Goal: Task Accomplishment & Management: Complete application form

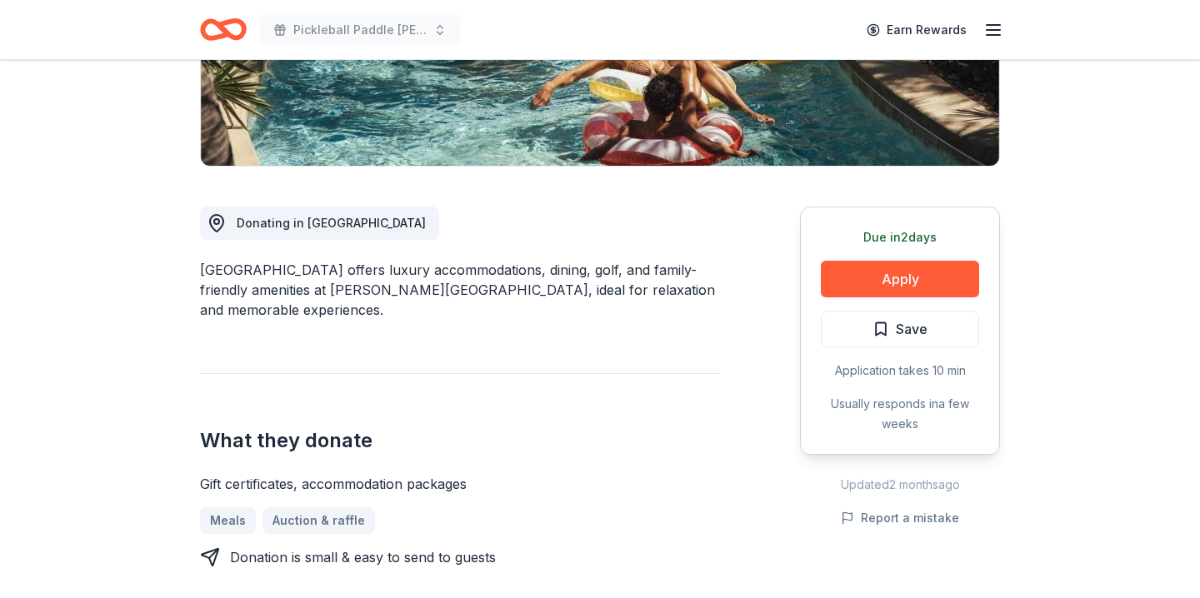
scroll to position [381, 0]
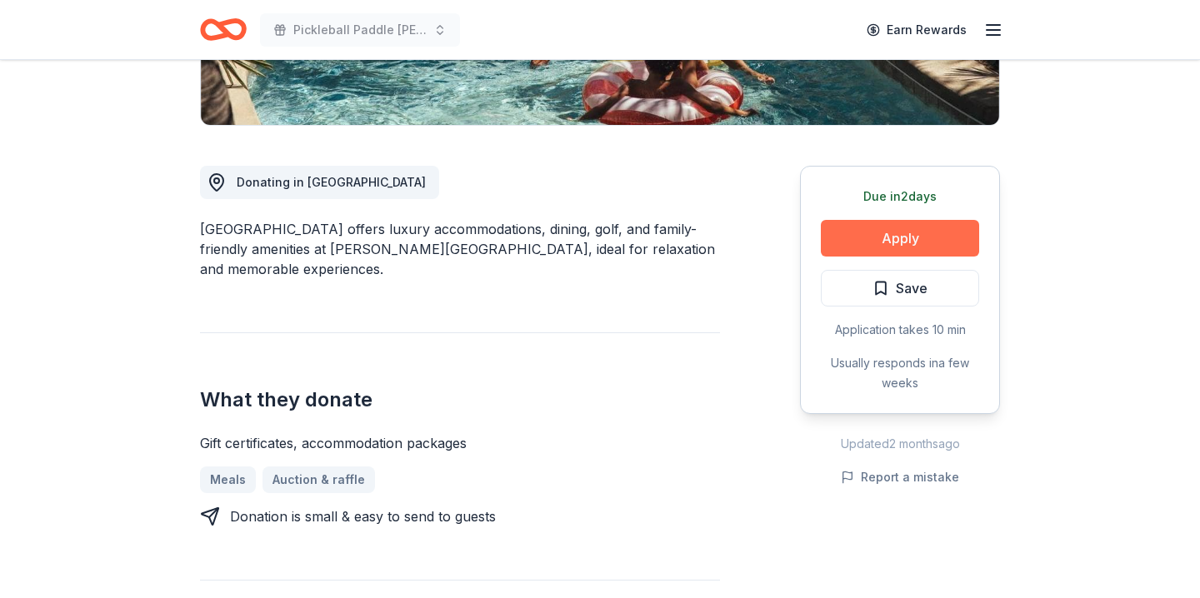
click at [891, 232] on button "Apply" at bounding box center [900, 238] width 158 height 37
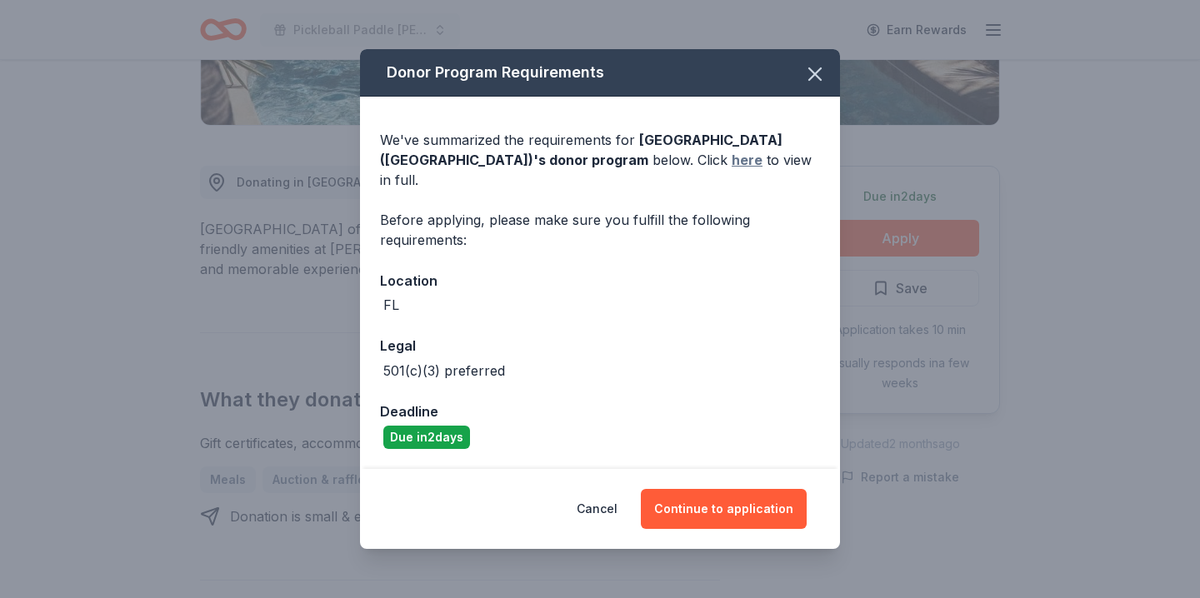
click at [732, 167] on link "here" at bounding box center [747, 160] width 31 height 20
click at [686, 508] on button "Continue to application" at bounding box center [724, 509] width 166 height 40
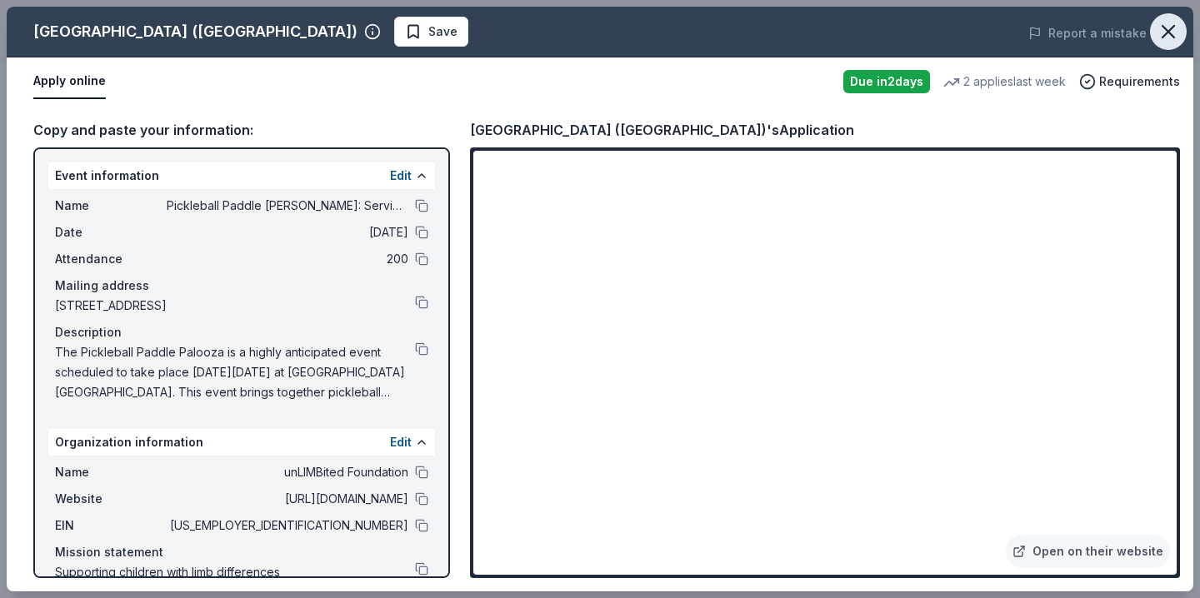
click at [1178, 31] on icon "button" at bounding box center [1168, 31] width 23 height 23
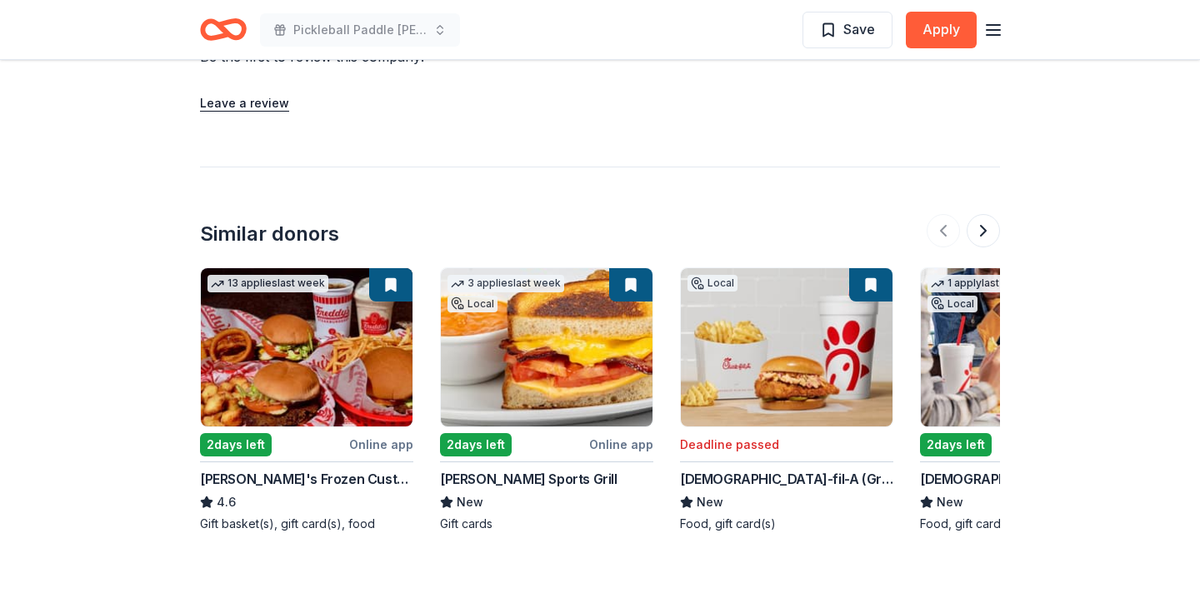
scroll to position [1476, 0]
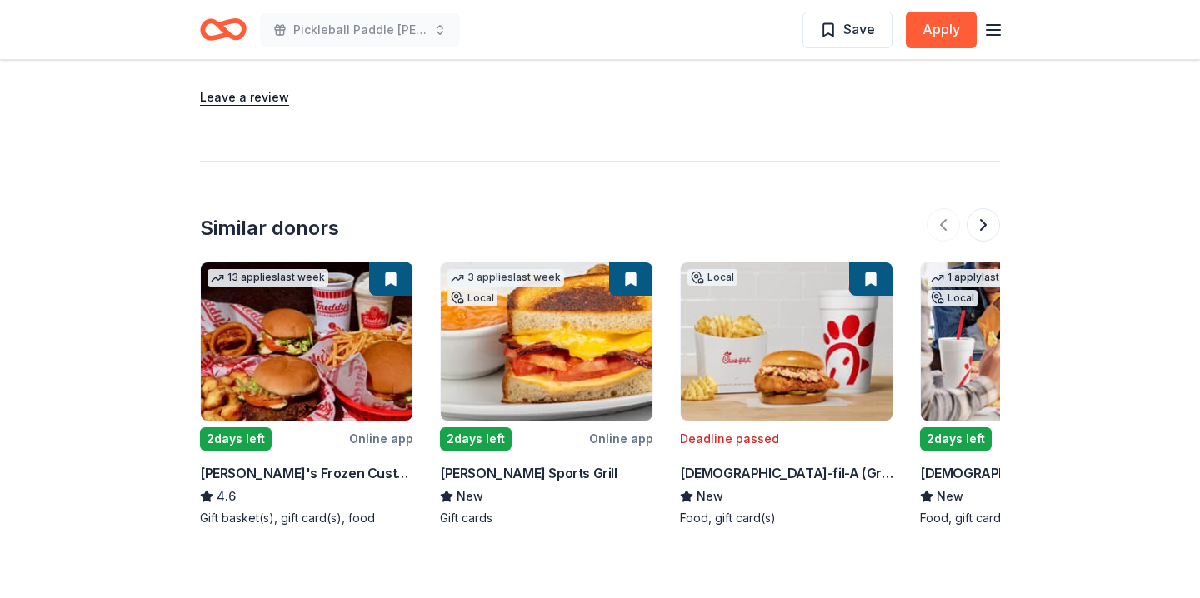
click at [607, 341] on img at bounding box center [547, 341] width 212 height 158
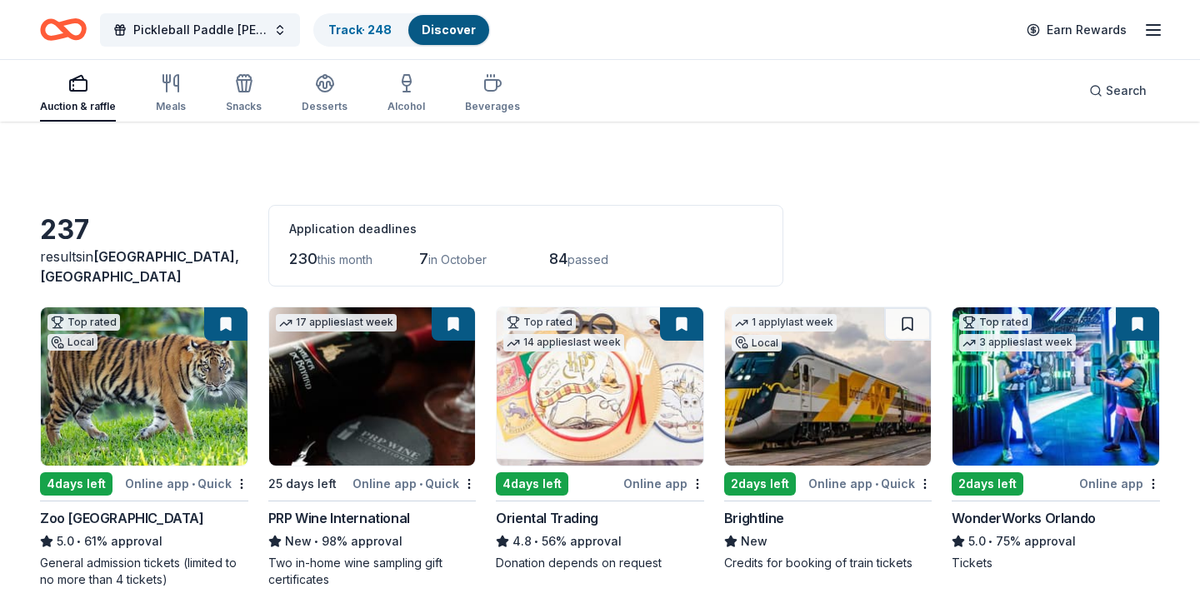
scroll to position [1097, 0]
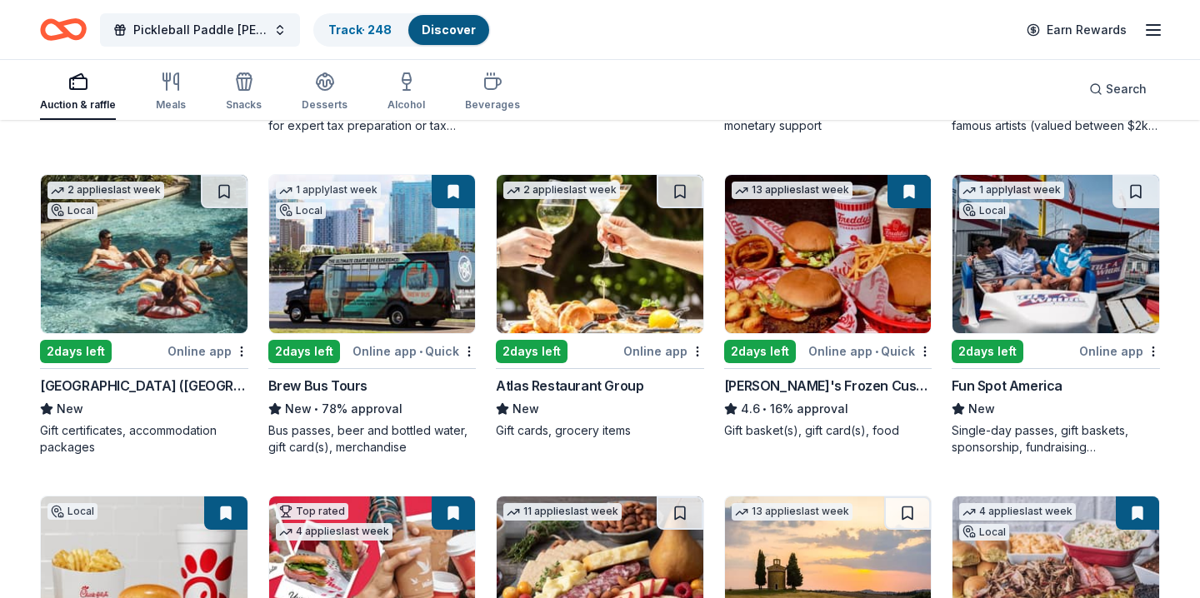
click at [1023, 254] on img at bounding box center [1055, 254] width 207 height 158
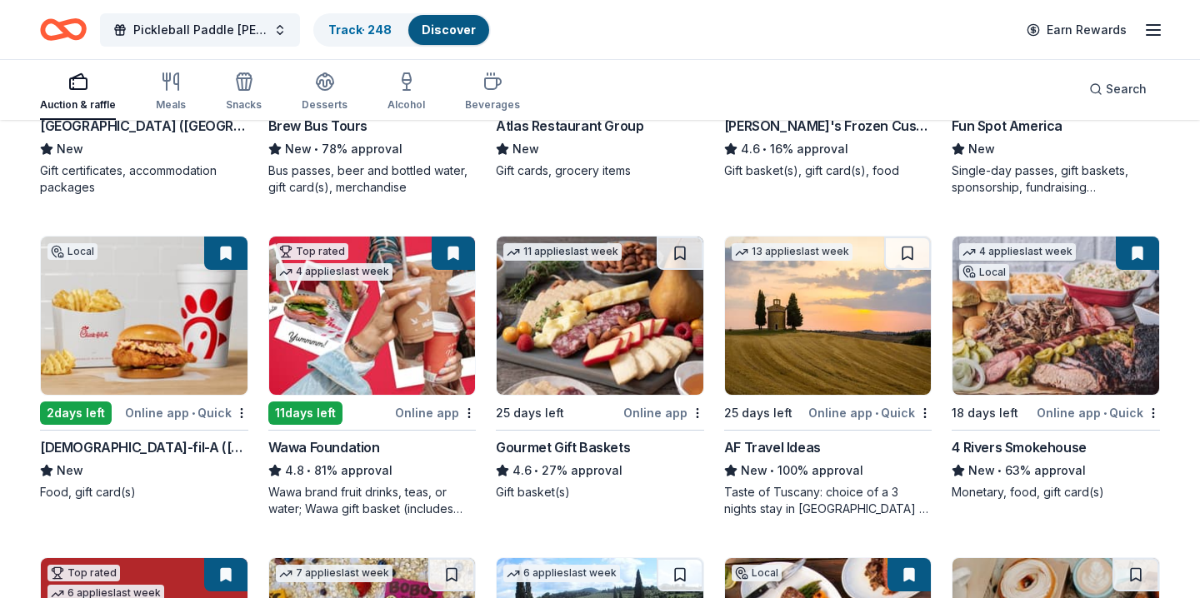
scroll to position [1468, 0]
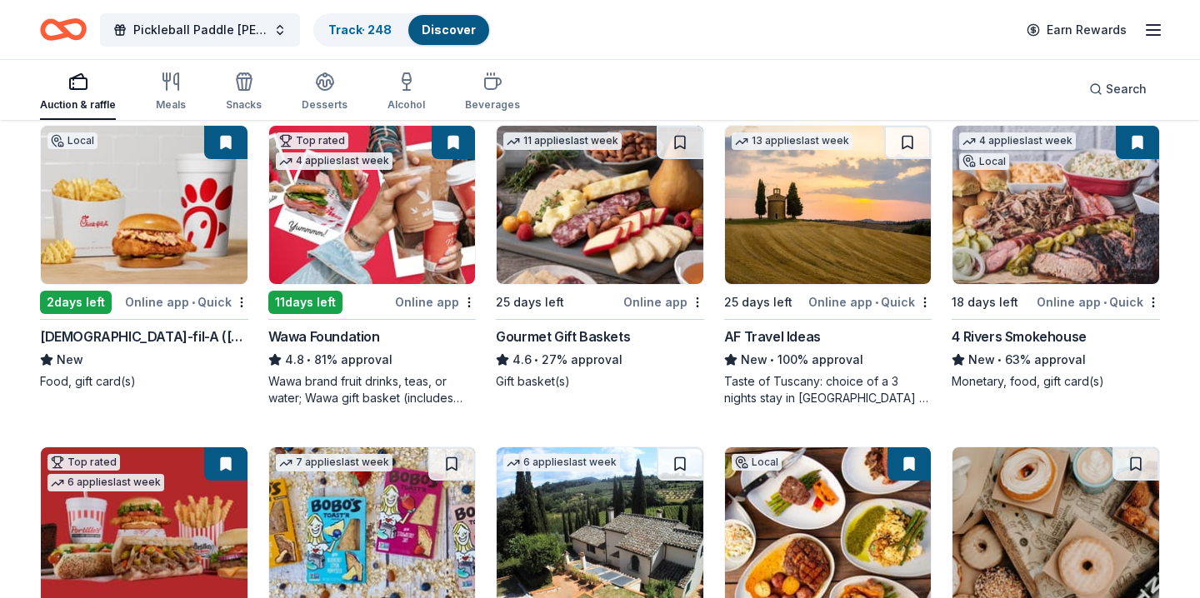
click at [786, 347] on div "AF Travel Ideas New • 100% approval Taste of Tuscany: choice of a 3 nights stay…" at bounding box center [828, 367] width 208 height 80
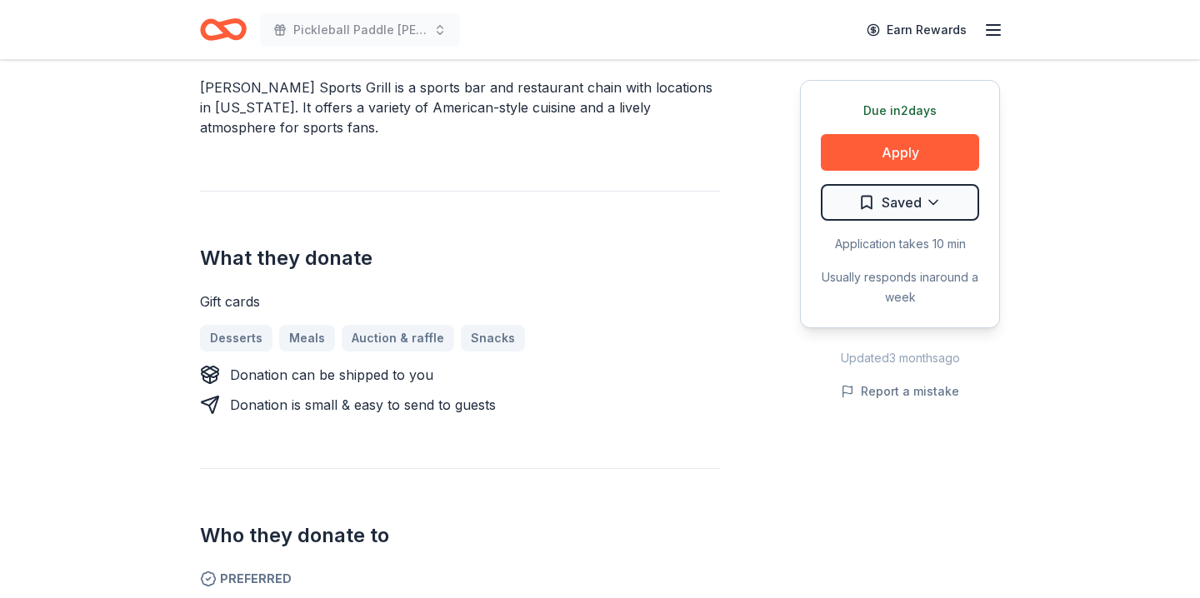
scroll to position [504, 0]
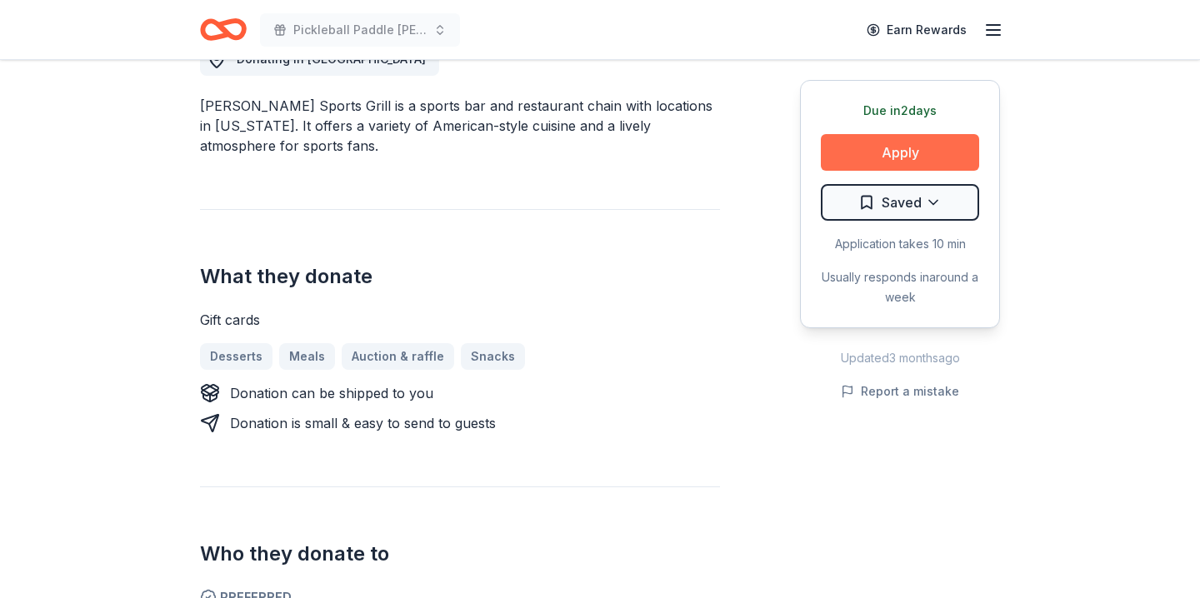
click at [894, 164] on button "Apply" at bounding box center [900, 152] width 158 height 37
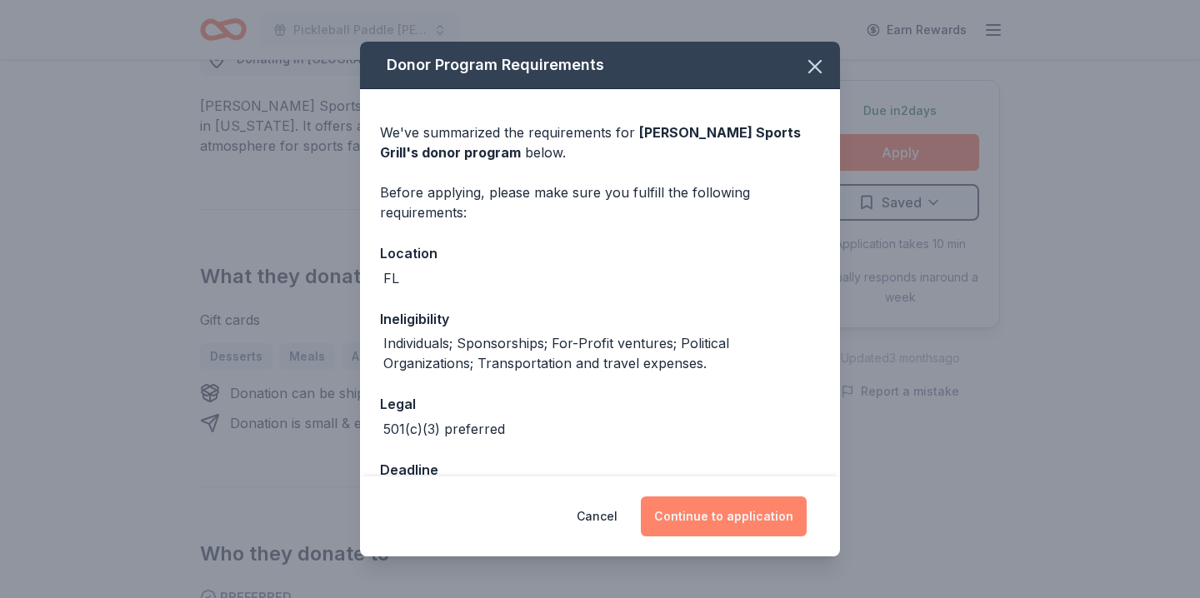
click at [717, 512] on button "Continue to application" at bounding box center [724, 517] width 166 height 40
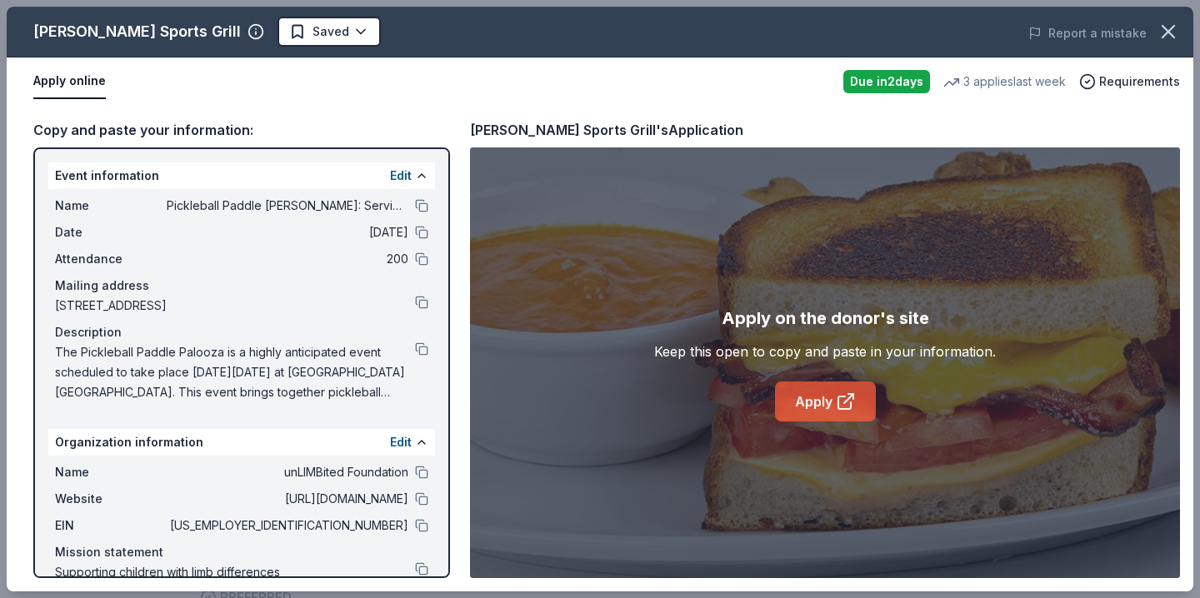
click at [796, 391] on link "Apply" at bounding box center [825, 402] width 101 height 40
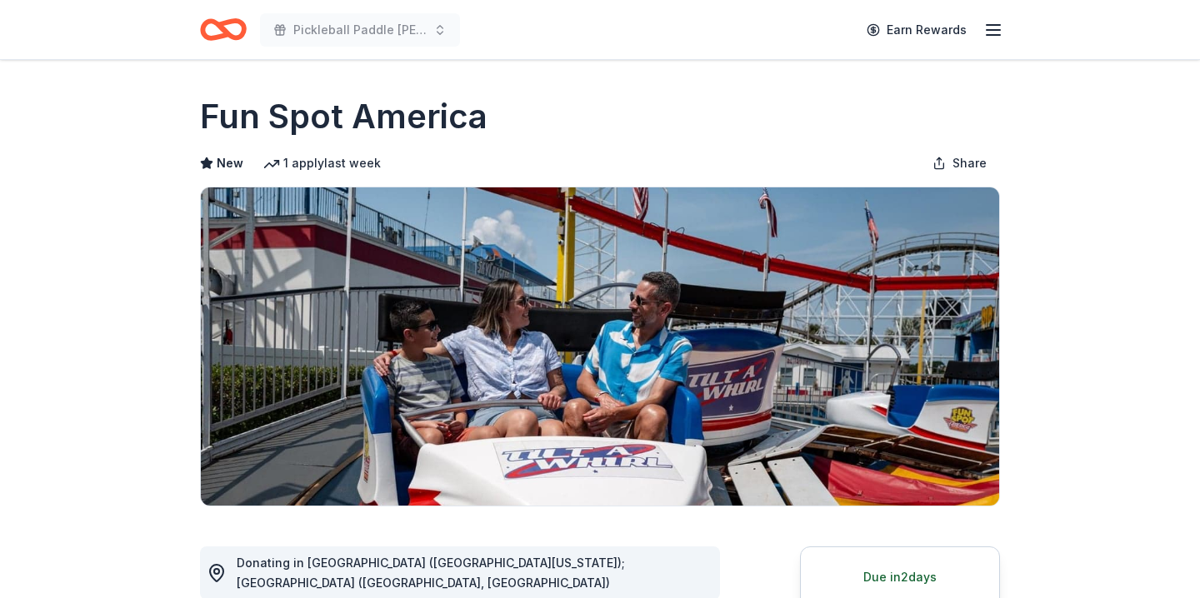
scroll to position [636, 0]
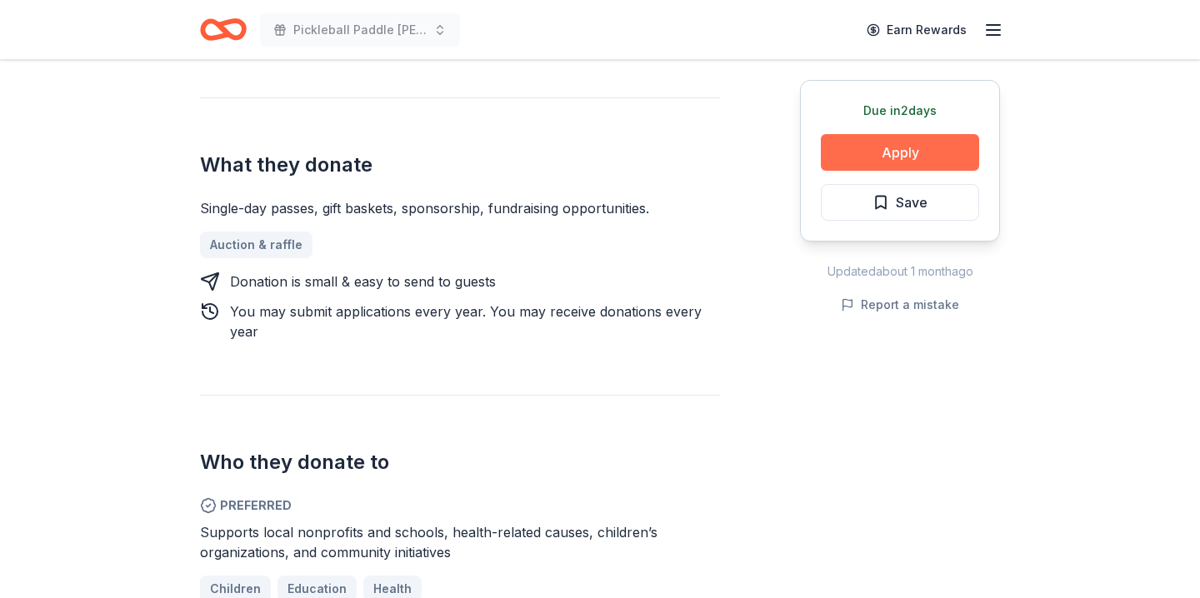
click at [916, 162] on button "Apply" at bounding box center [900, 152] width 158 height 37
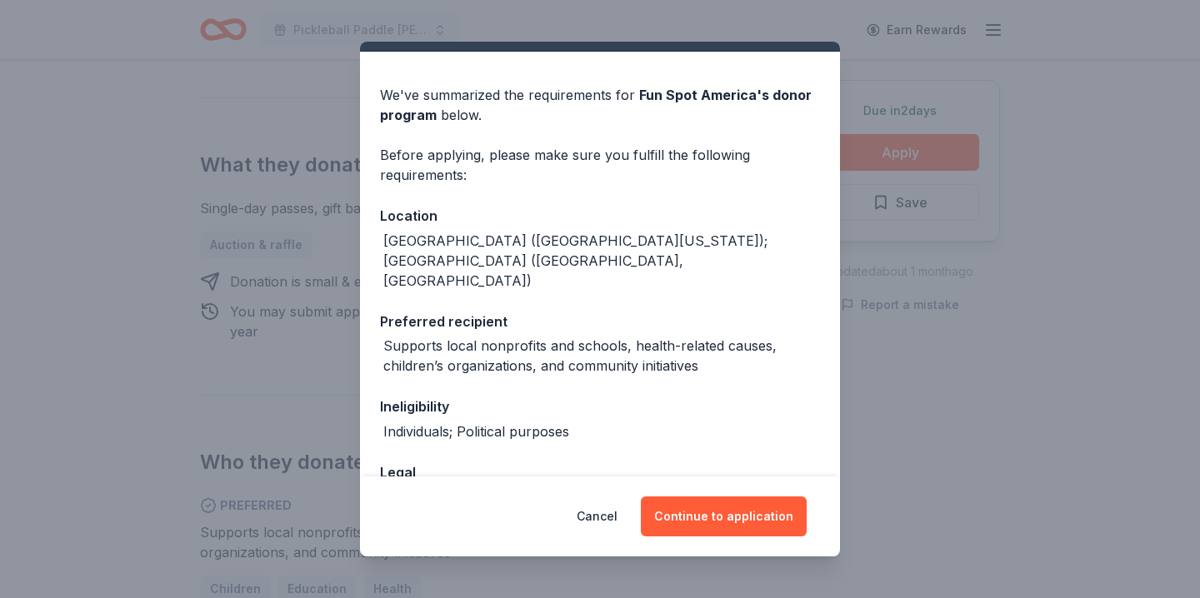
scroll to position [61, 0]
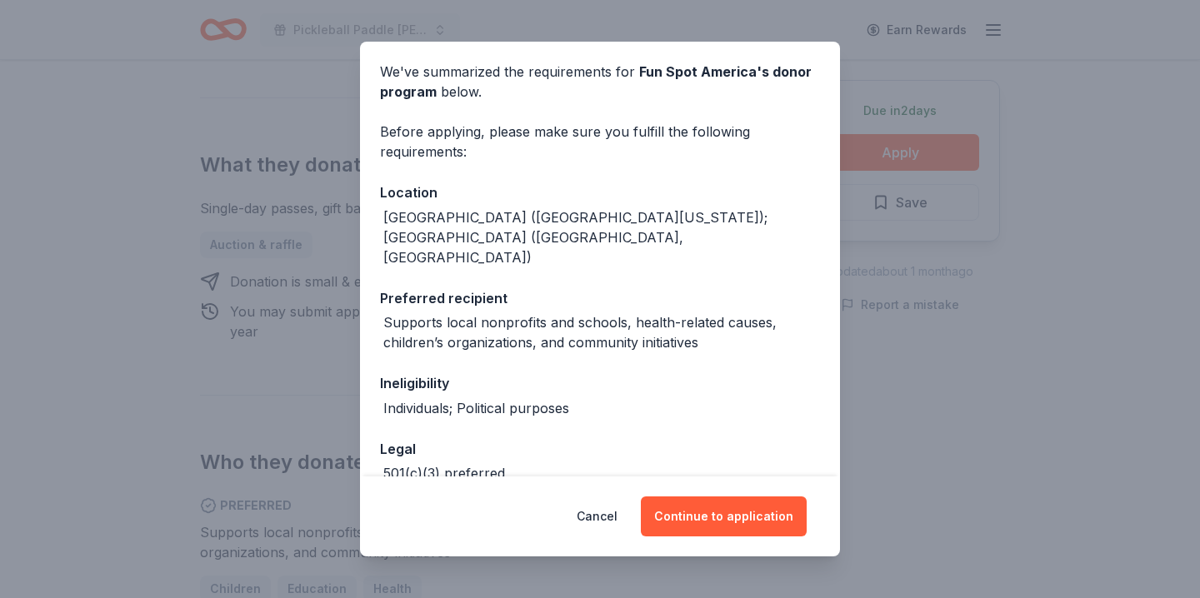
click at [1028, 449] on div "Donor Program Requirements We've summarized the requirements for Fun Spot Ameri…" at bounding box center [600, 299] width 1200 height 598
